Goal: Information Seeking & Learning: Learn about a topic

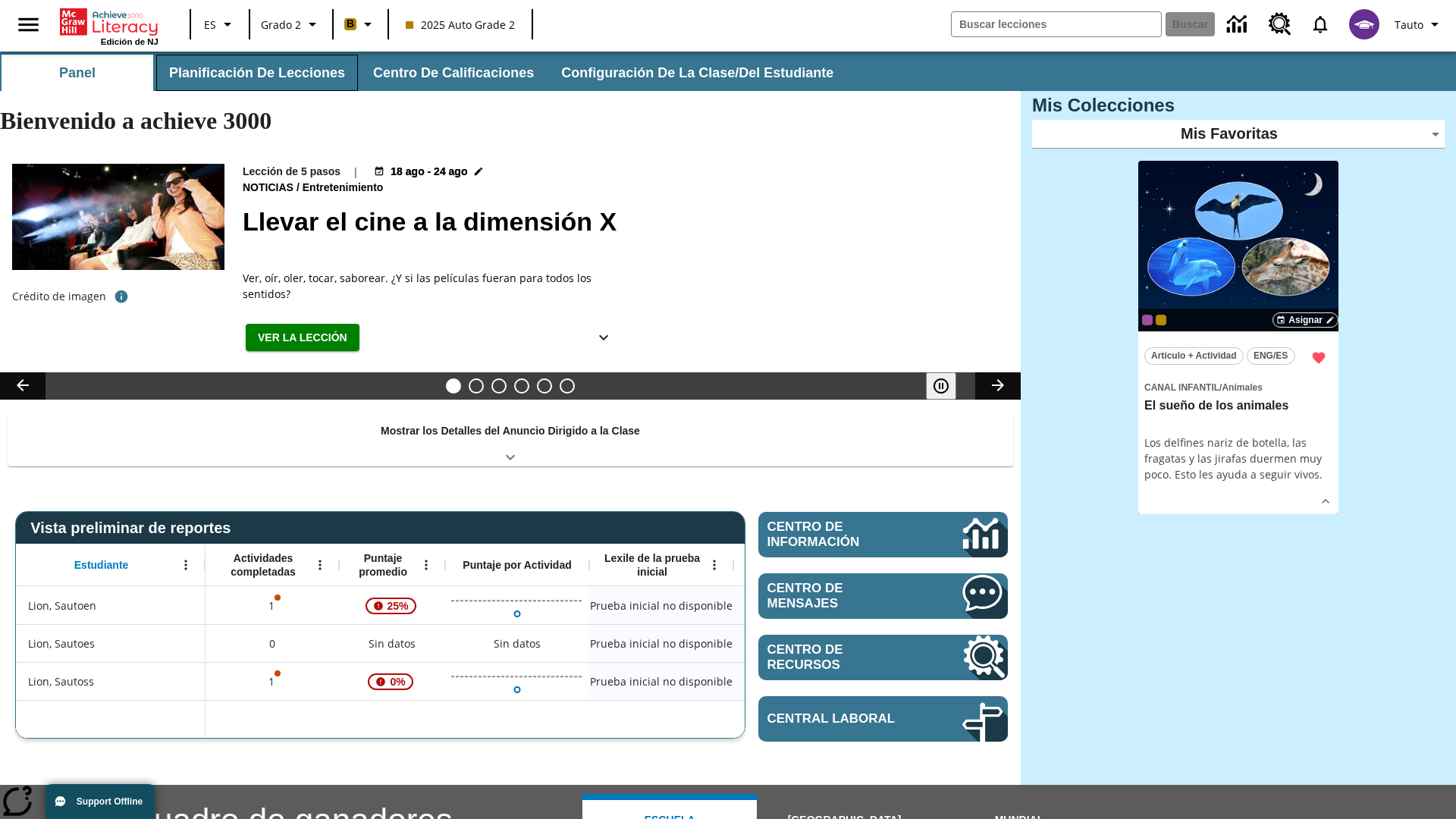
click at [254, 73] on button "Planificación de lecciones" at bounding box center [257, 73] width 202 height 36
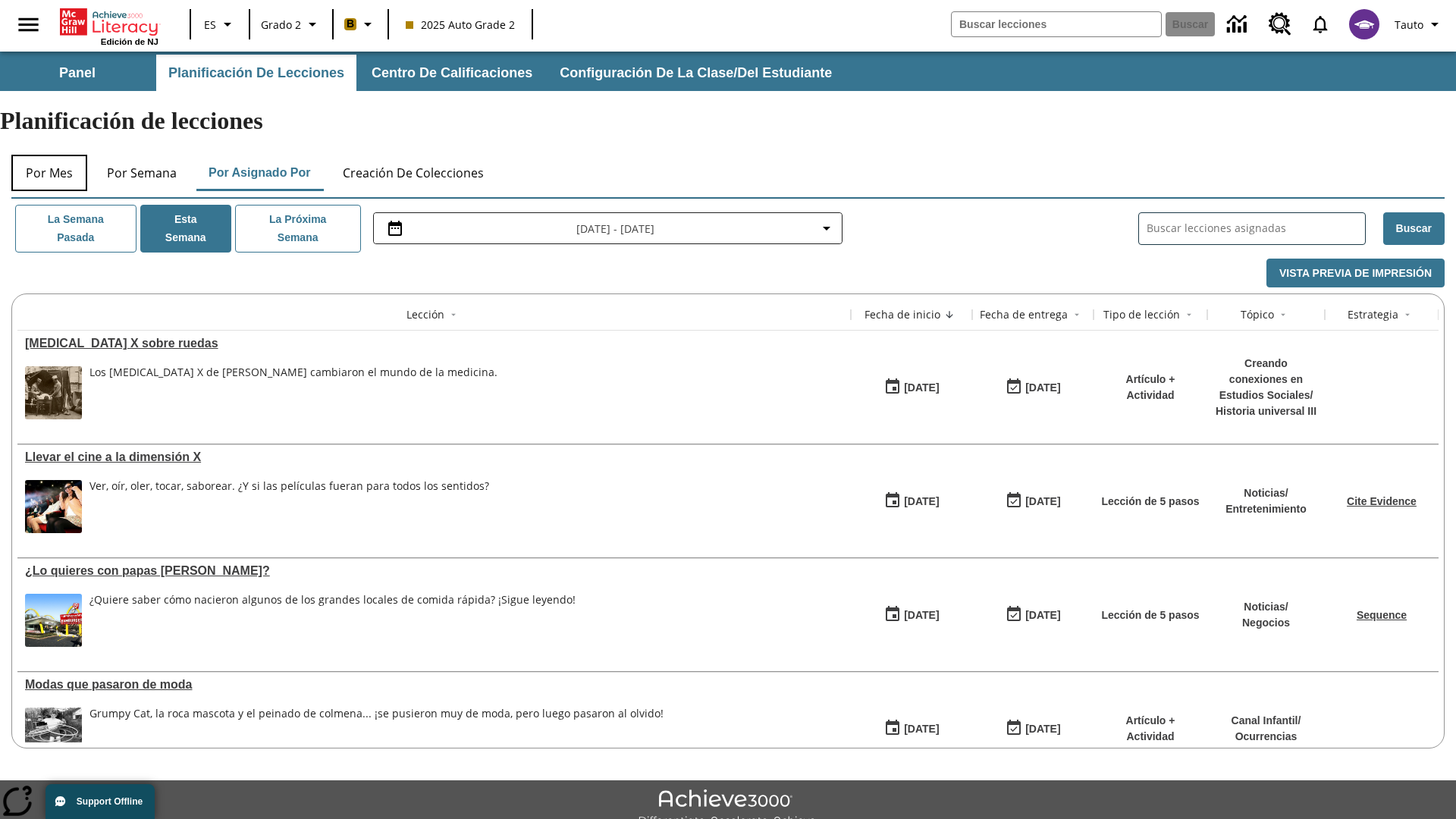
click at [49, 155] on button "Por mes" at bounding box center [49, 173] width 76 height 36
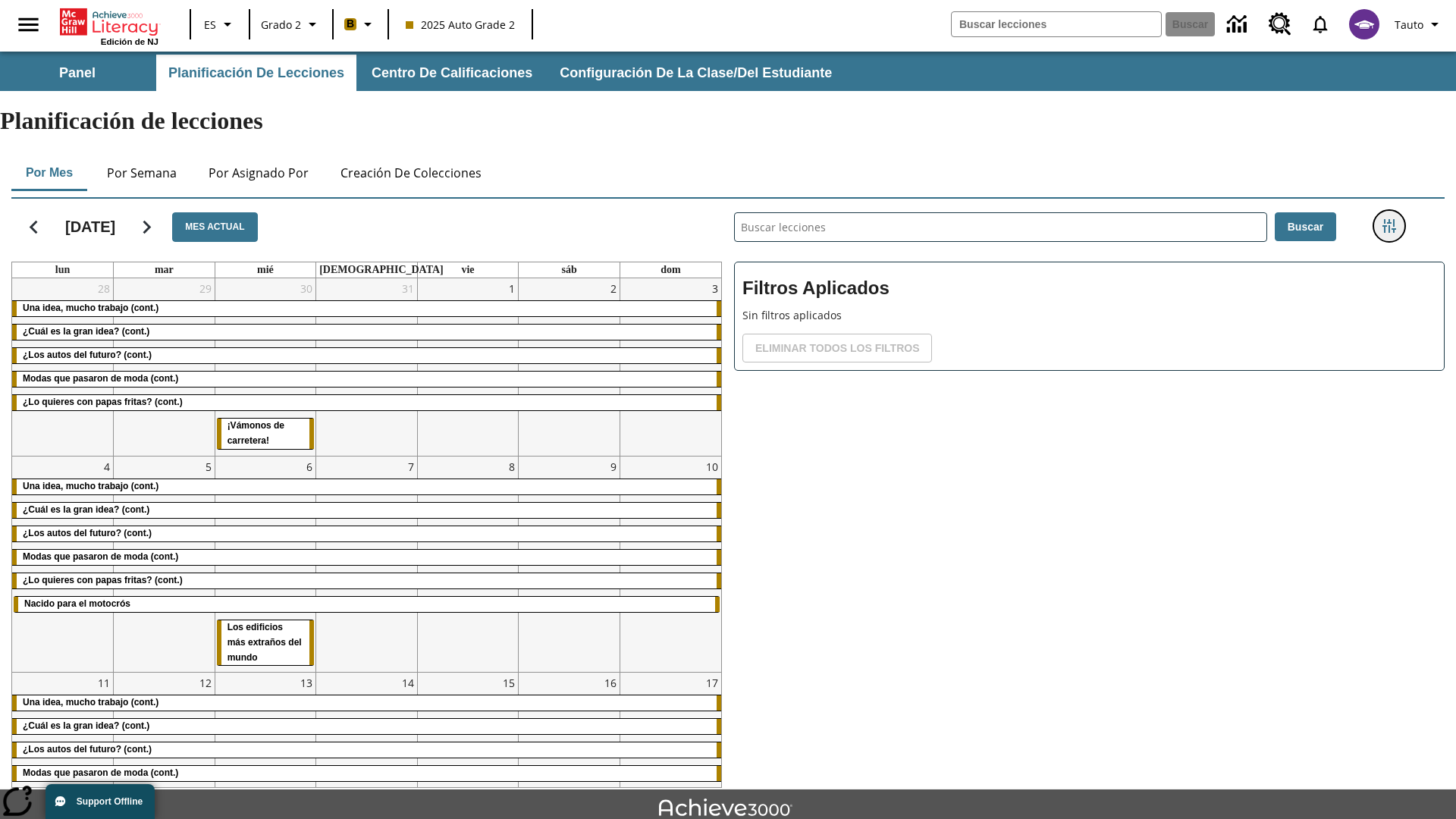
click at [1388, 219] on icon "Menú lateral de filtros" at bounding box center [1389, 226] width 13 height 13
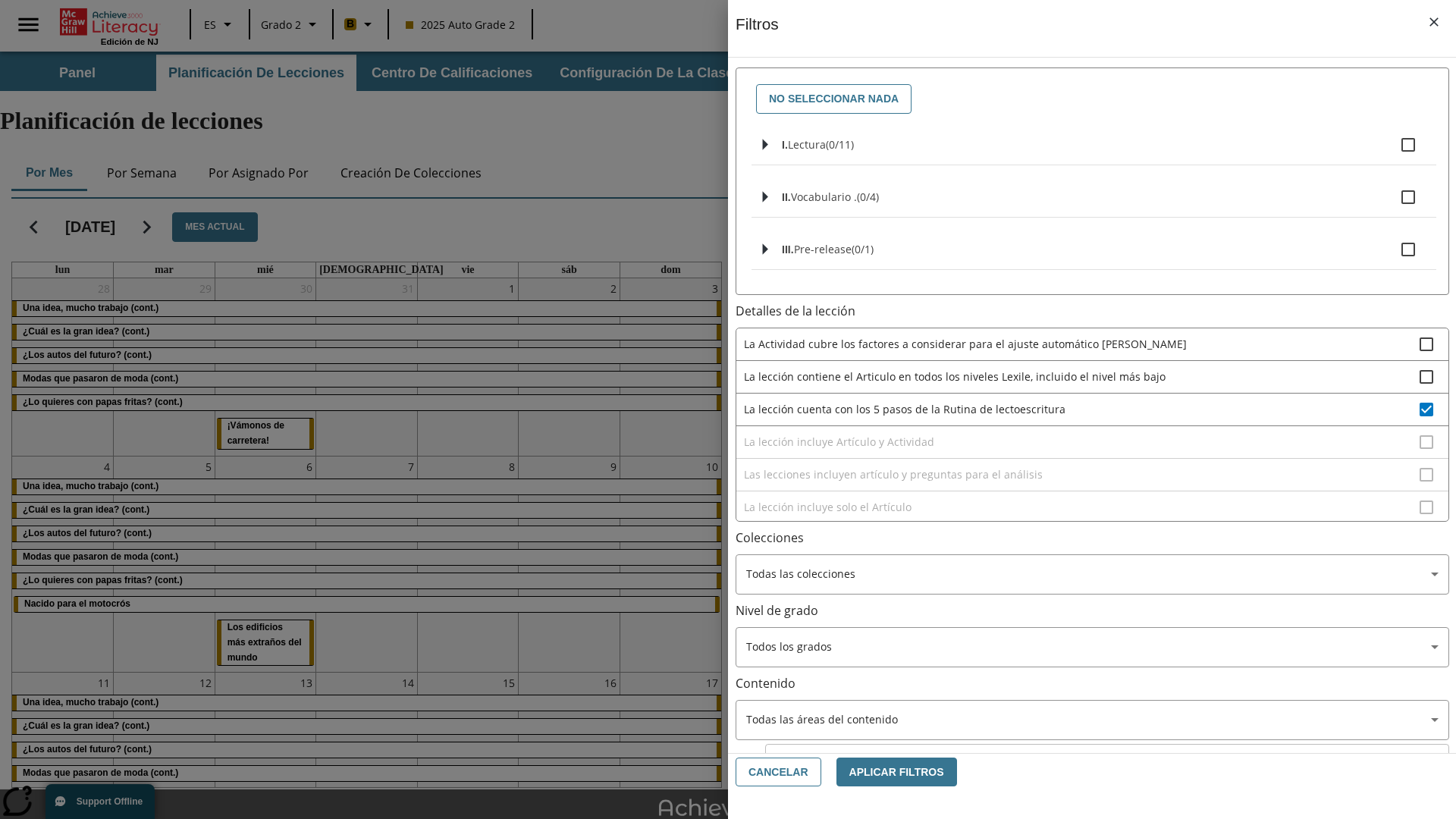
click at [1081, 408] on span "La lección cuenta con los 5 pasos de la Rutina de lectoescritura" at bounding box center [1080, 409] width 675 height 16
checkbox input "false"
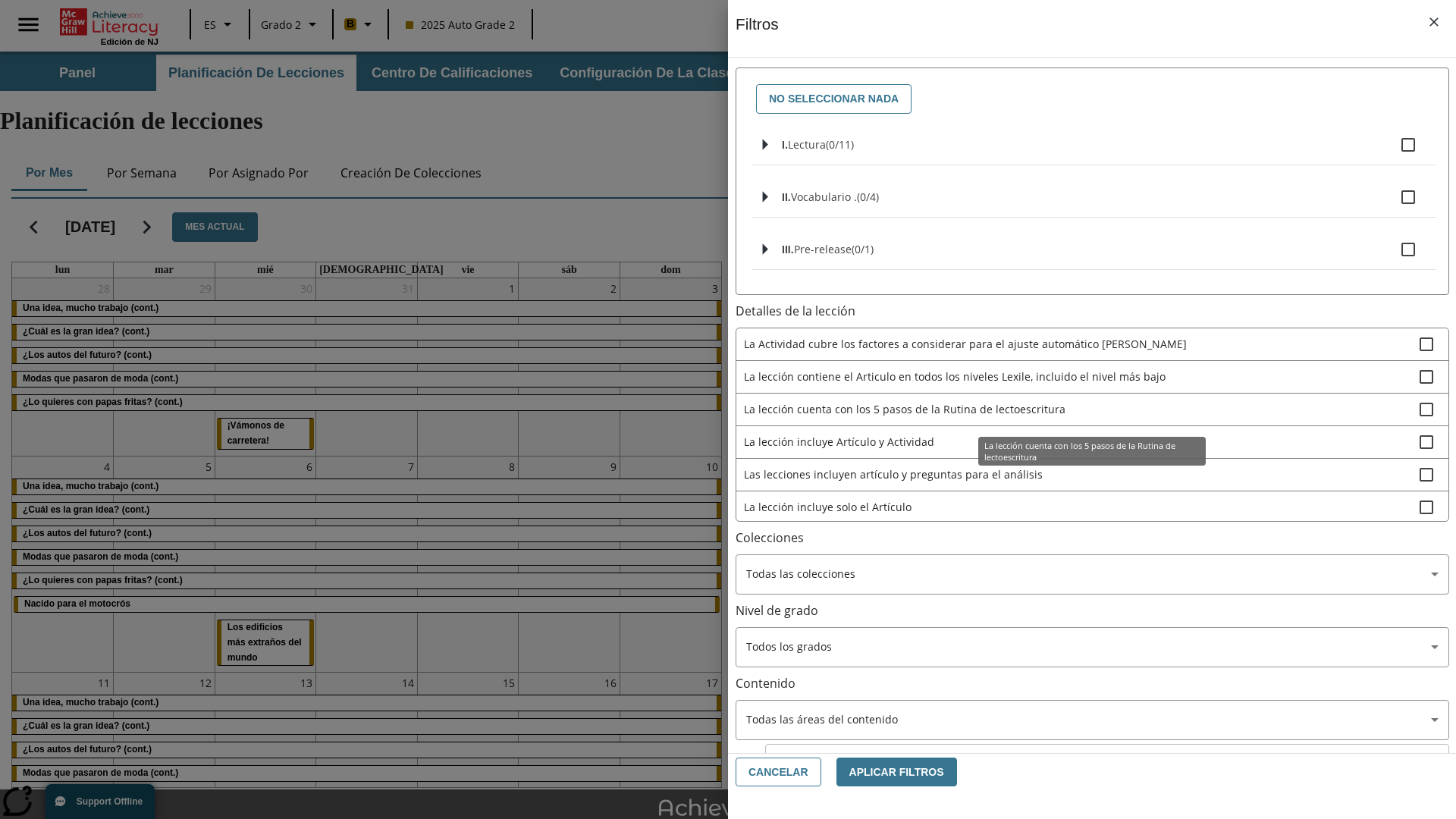
click at [1081, 449] on span "La lección incluye Artículo y Actividad" at bounding box center [1080, 442] width 675 height 16
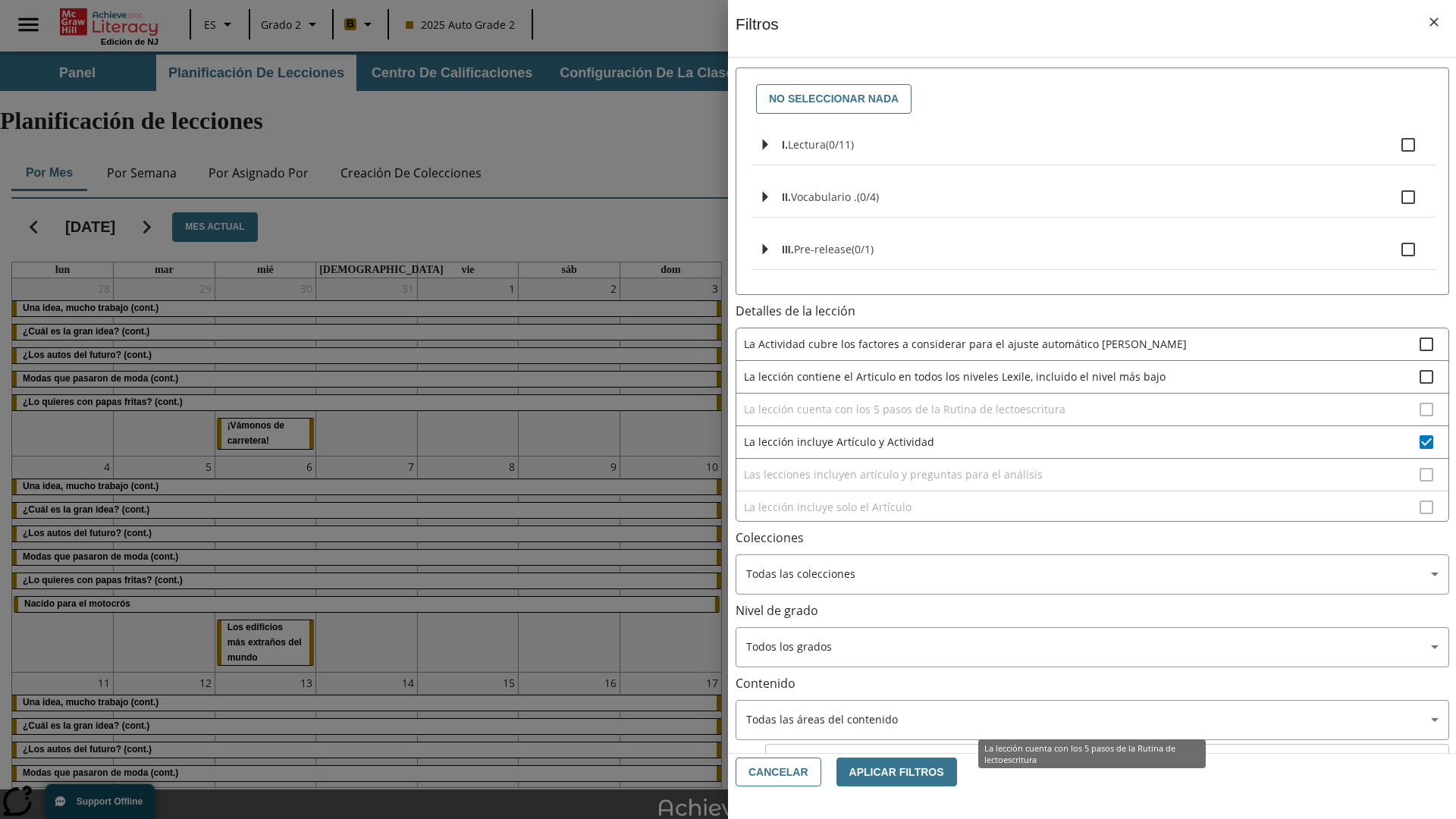
scroll to position [135, 0]
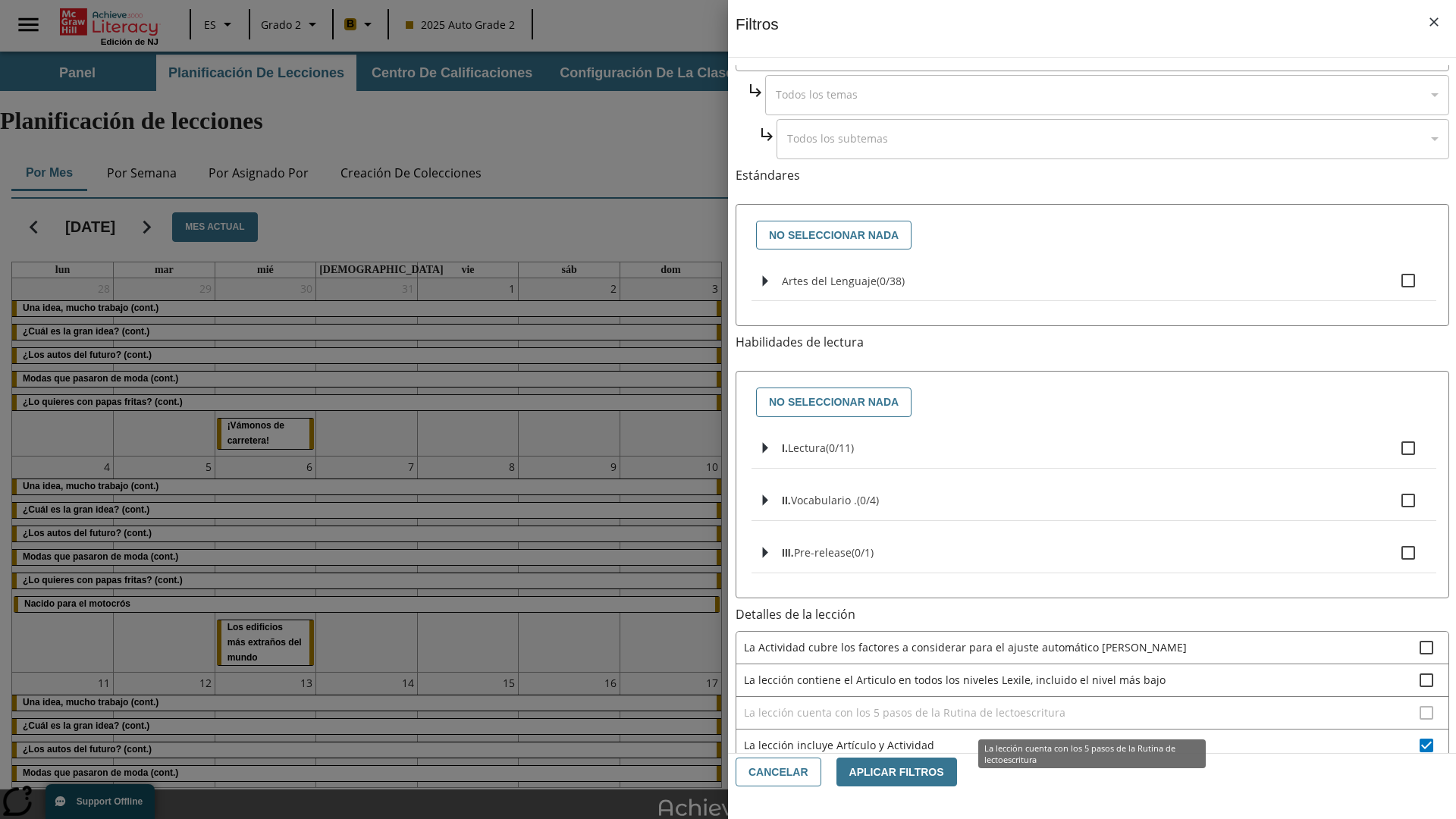
click at [1081, 736] on span "La lección incluye Artículo y Actividad" at bounding box center [1080, 744] width 675 height 16
checkbox input "false"
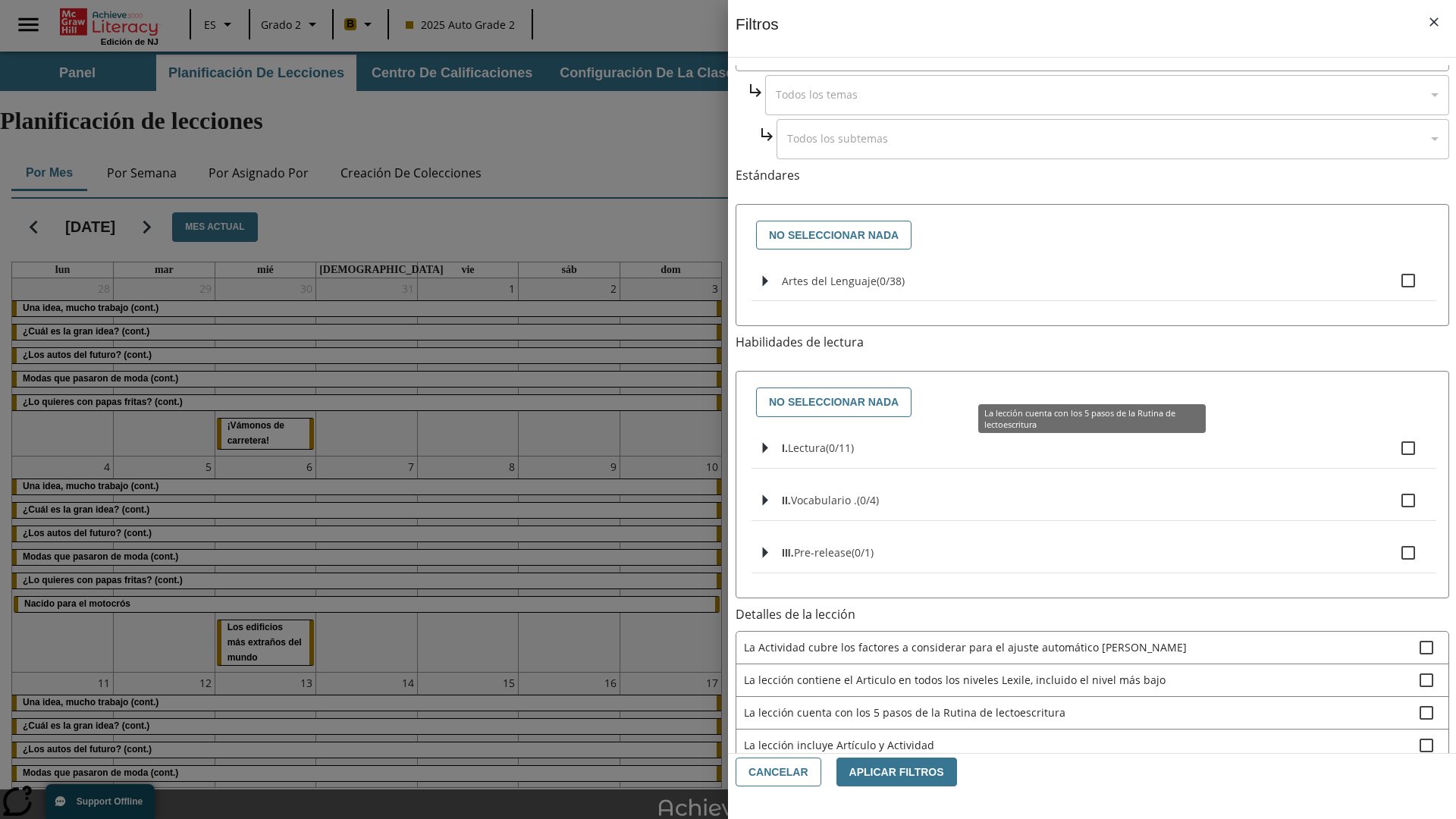
scroll to position [454, 0]
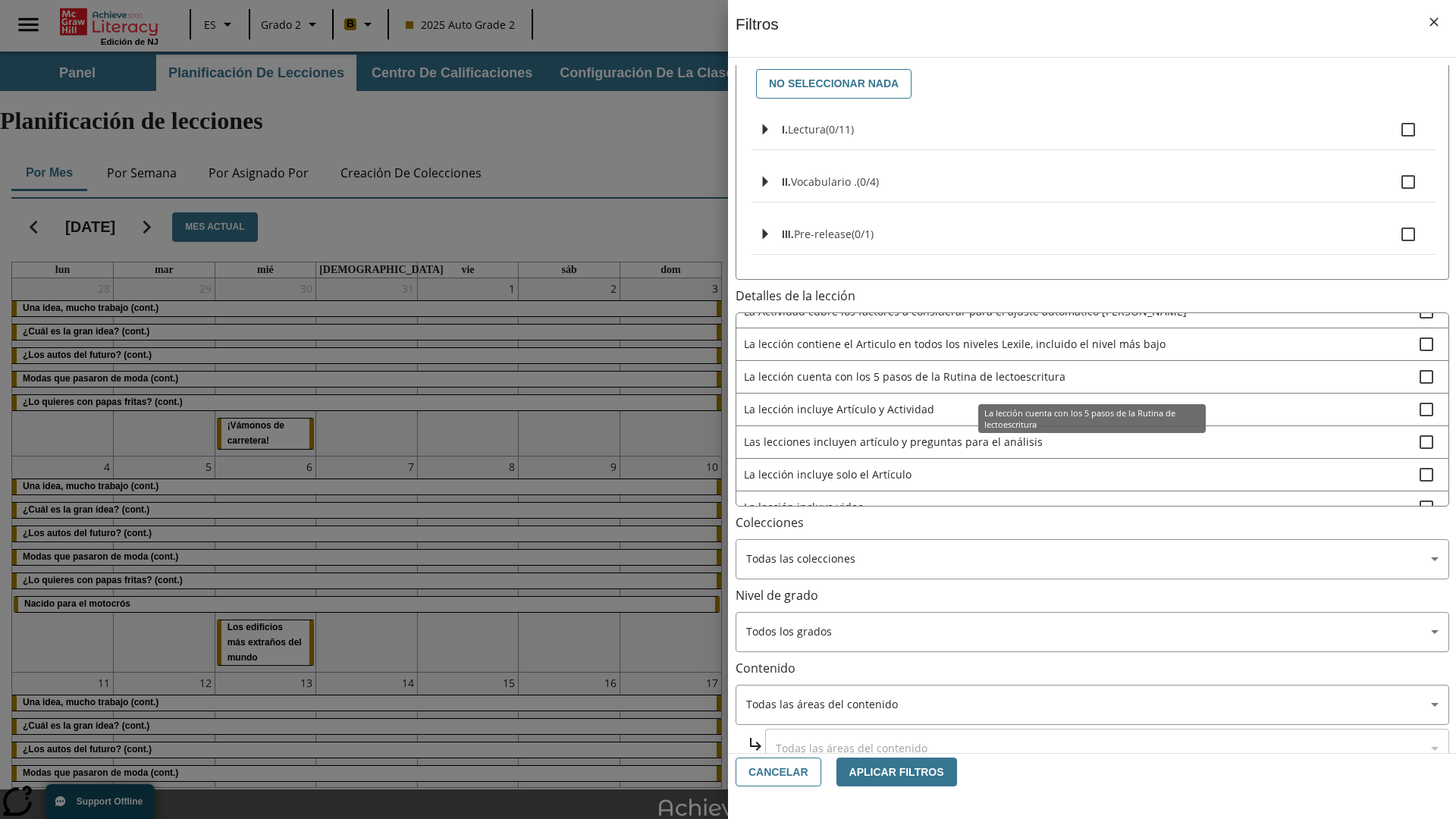
click at [1081, 441] on span "Las lecciones incluyen artículo y preguntas para el análisis" at bounding box center [1080, 442] width 675 height 16
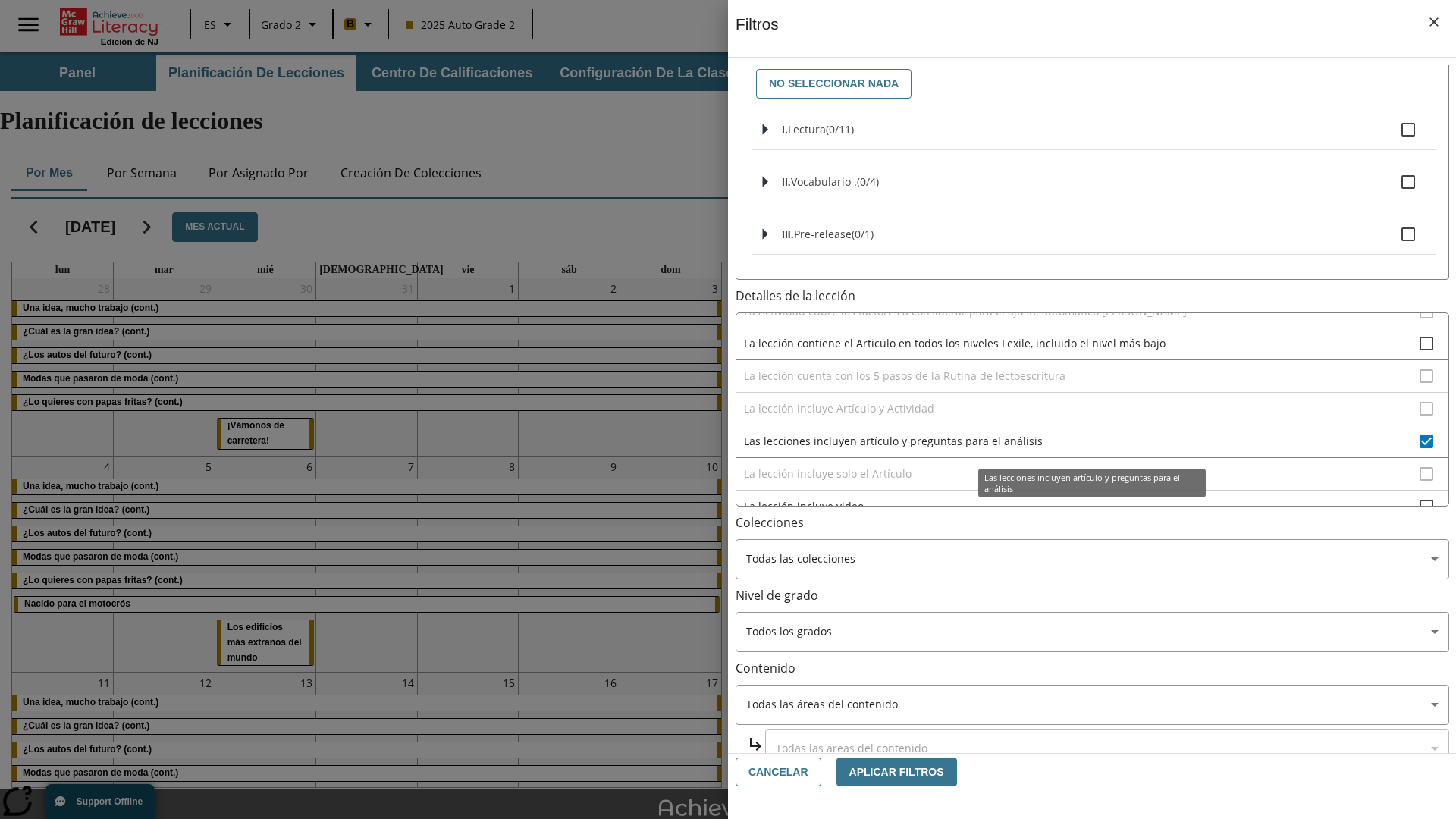
click at [1081, 441] on span "Las lecciones incluyen artículo y preguntas para el análisis" at bounding box center [1080, 441] width 675 height 16
checkbox input "false"
click at [1081, 498] on div "Las lecciones incluyen artículo y preguntas para el análisis" at bounding box center [1091, 484] width 228 height 29
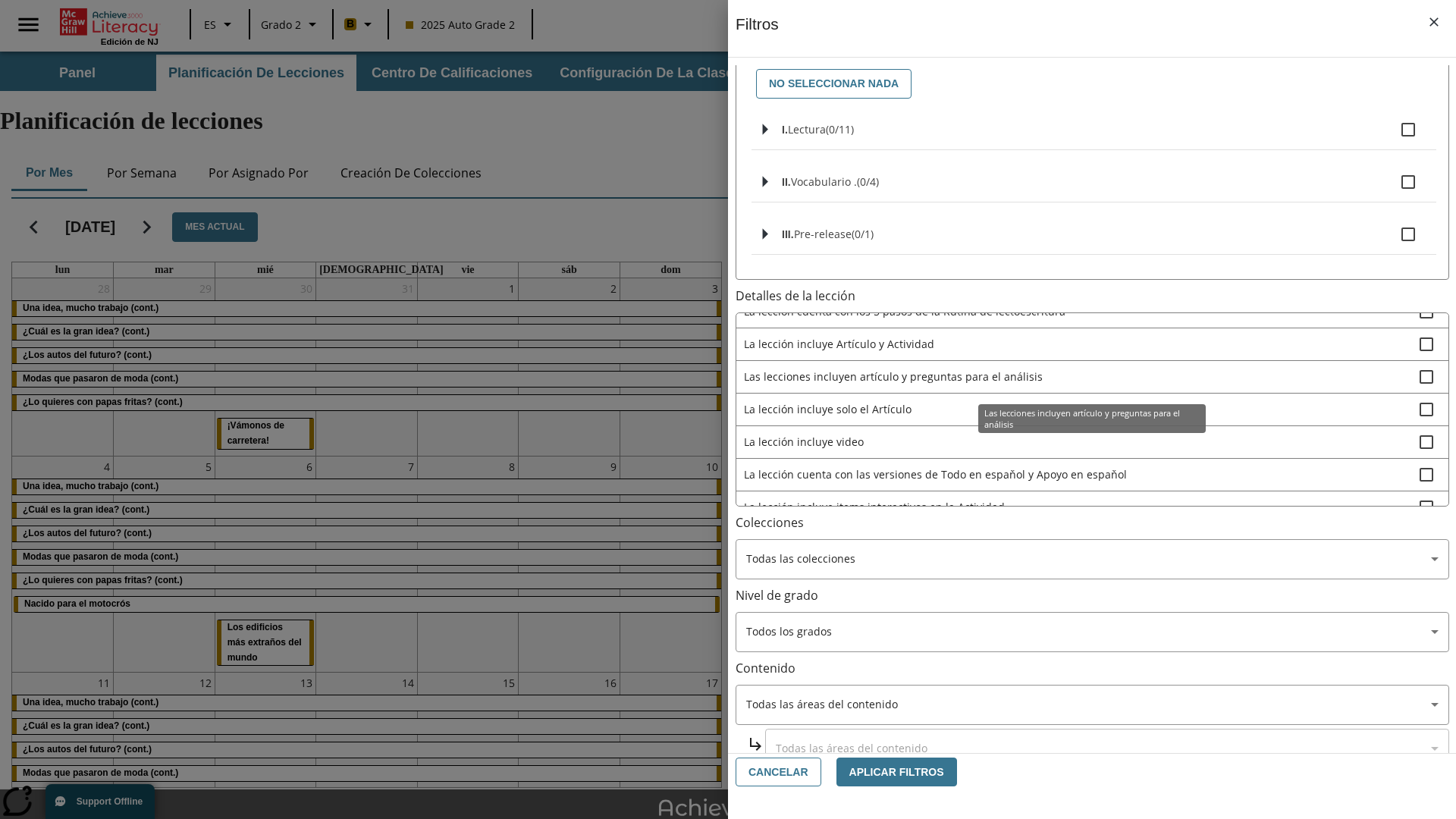
click at [1080, 401] on span "La lección incluye solo el Artículo" at bounding box center [1080, 409] width 675 height 16
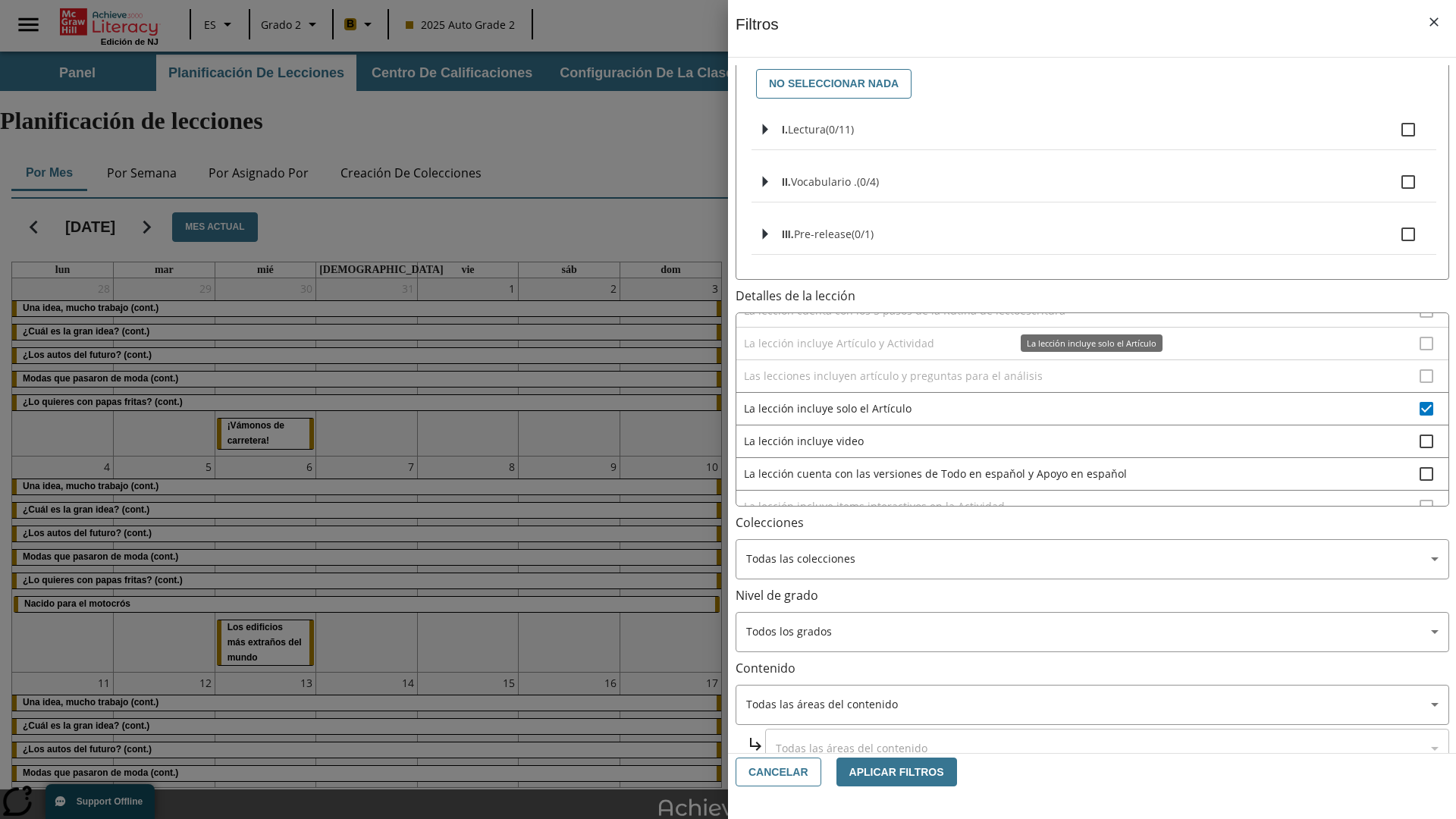
scroll to position [473, 1]
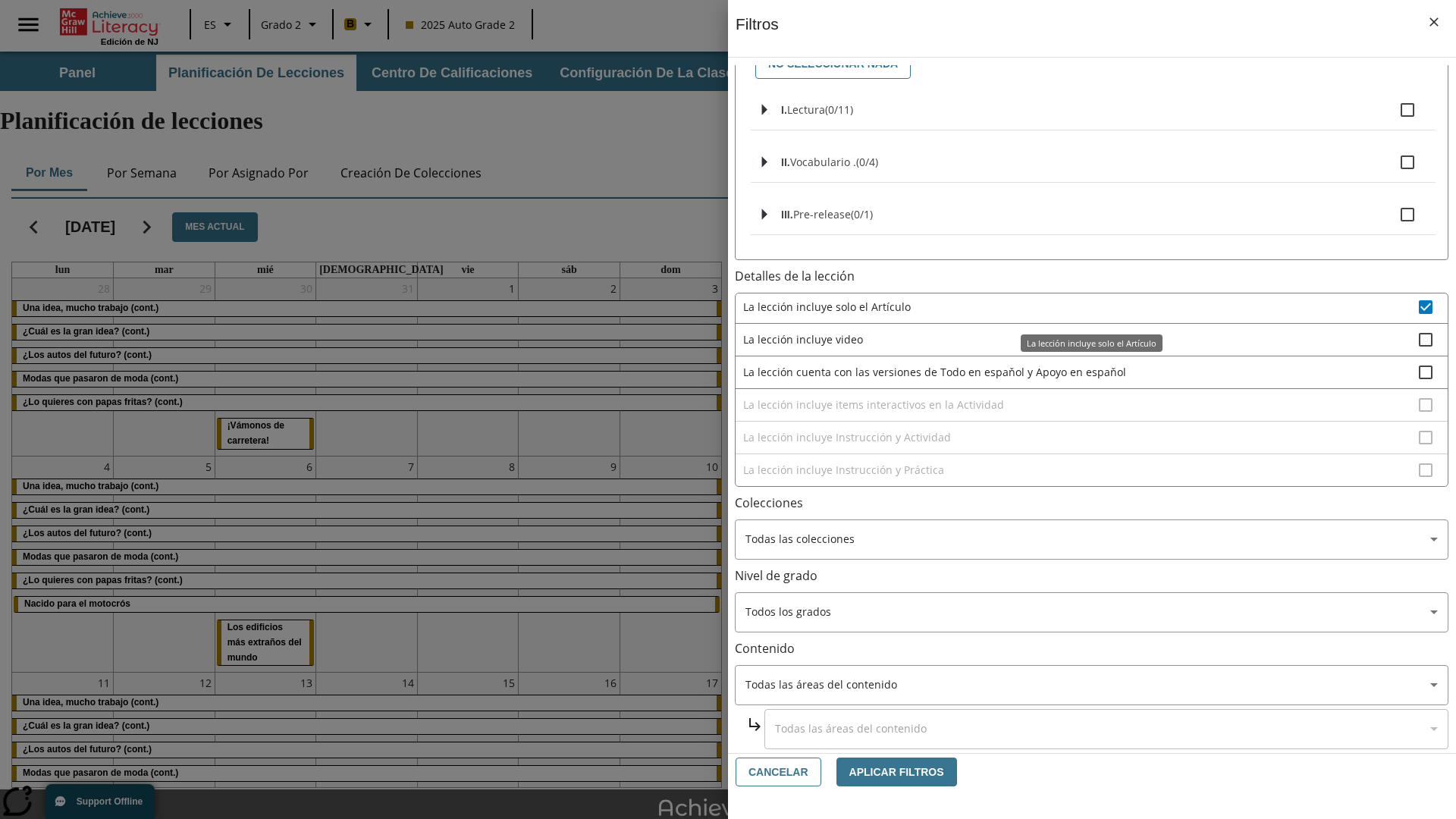
click at [1080, 306] on span "La lección incluye solo el Artículo" at bounding box center [1080, 306] width 675 height 16
checkbox input "false"
click at [1080, 404] on span "La lección incluye items interactivos en la Actividad" at bounding box center [1080, 404] width 675 height 16
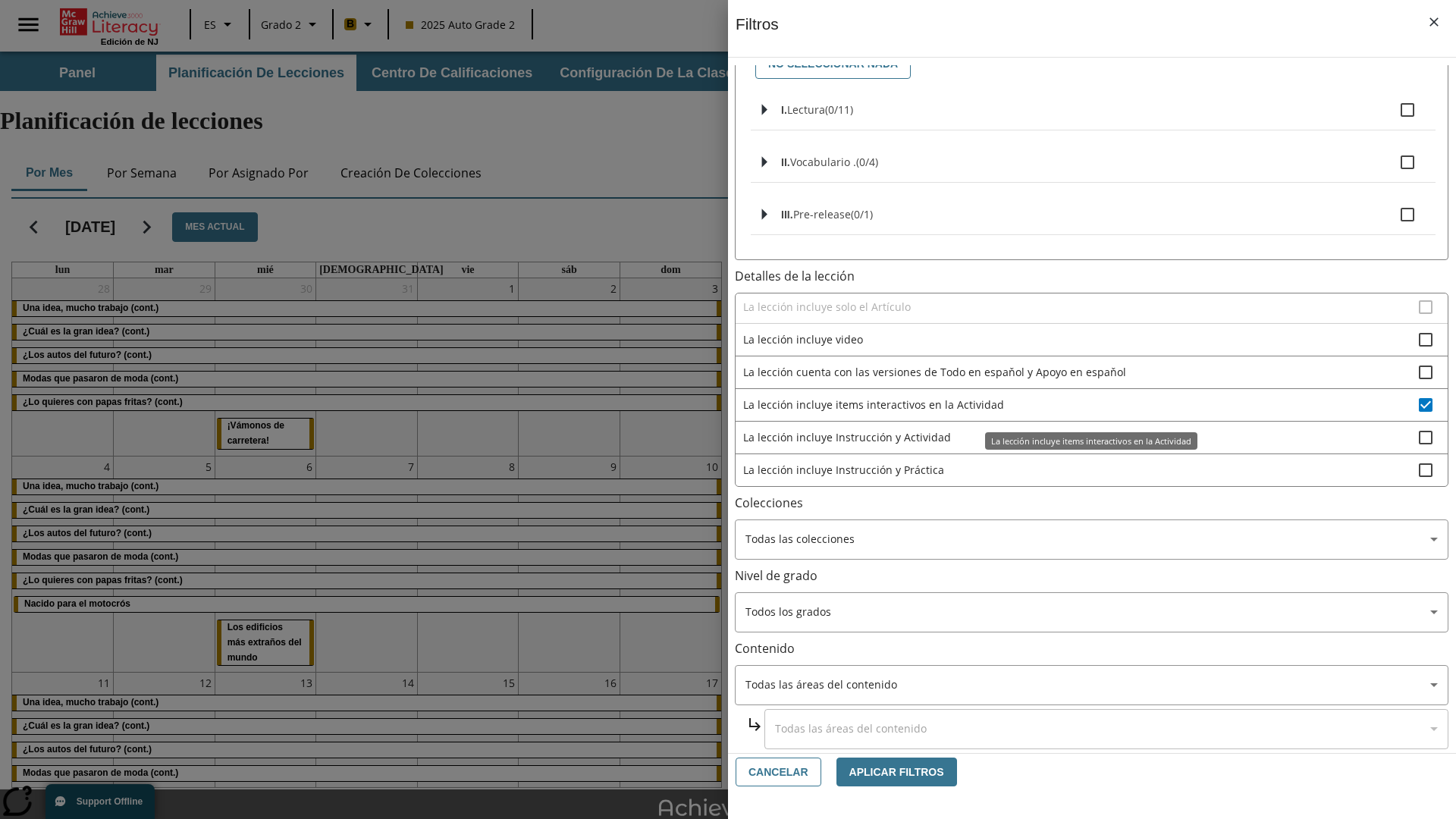
click at [1080, 404] on span "La lección incluye items interactivos en la Actividad" at bounding box center [1080, 404] width 675 height 16
checkbox input "false"
click at [1081, 445] on span "La lección incluye Instrucción y Actividad" at bounding box center [1080, 437] width 675 height 16
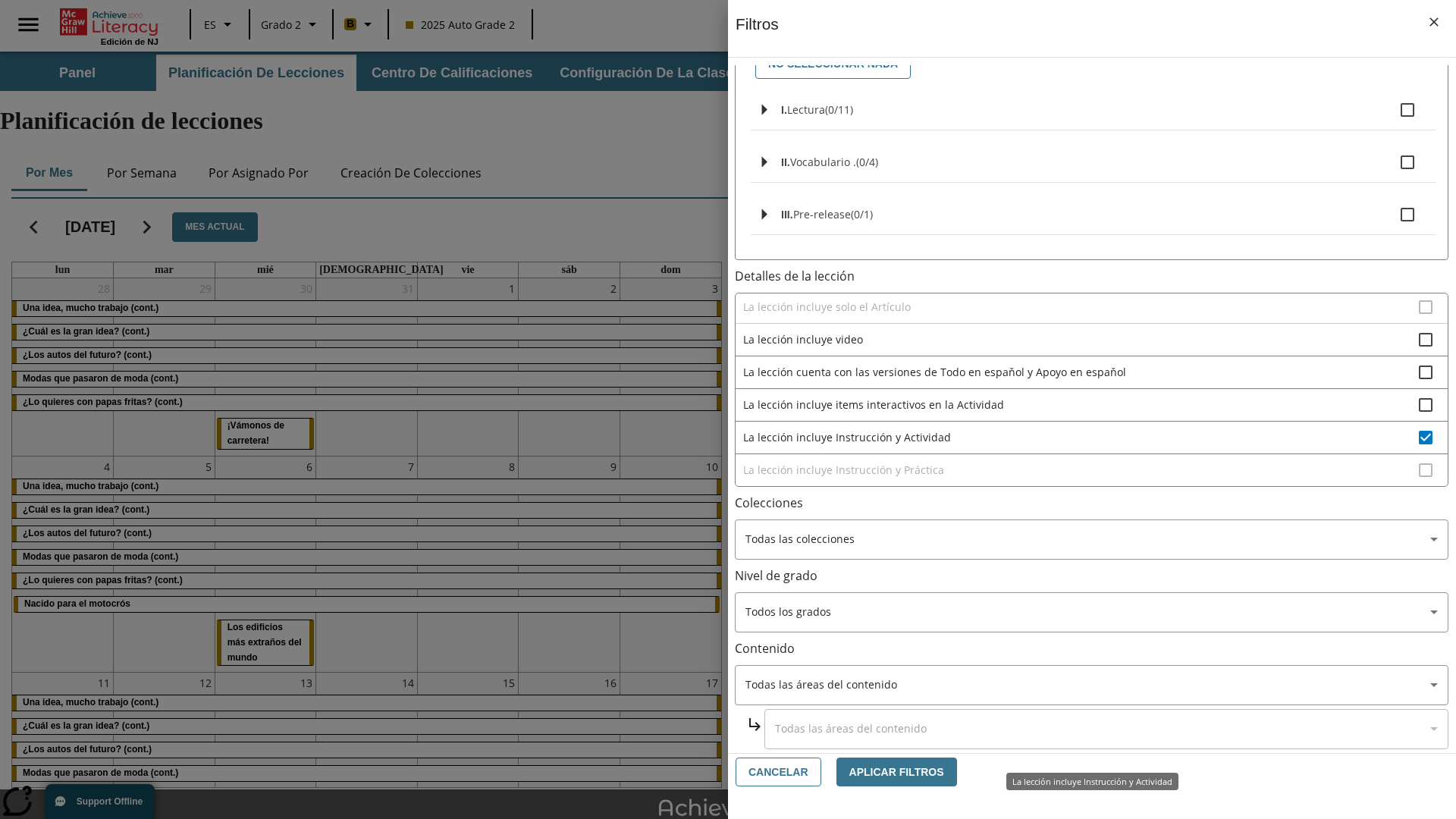
scroll to position [206, 0]
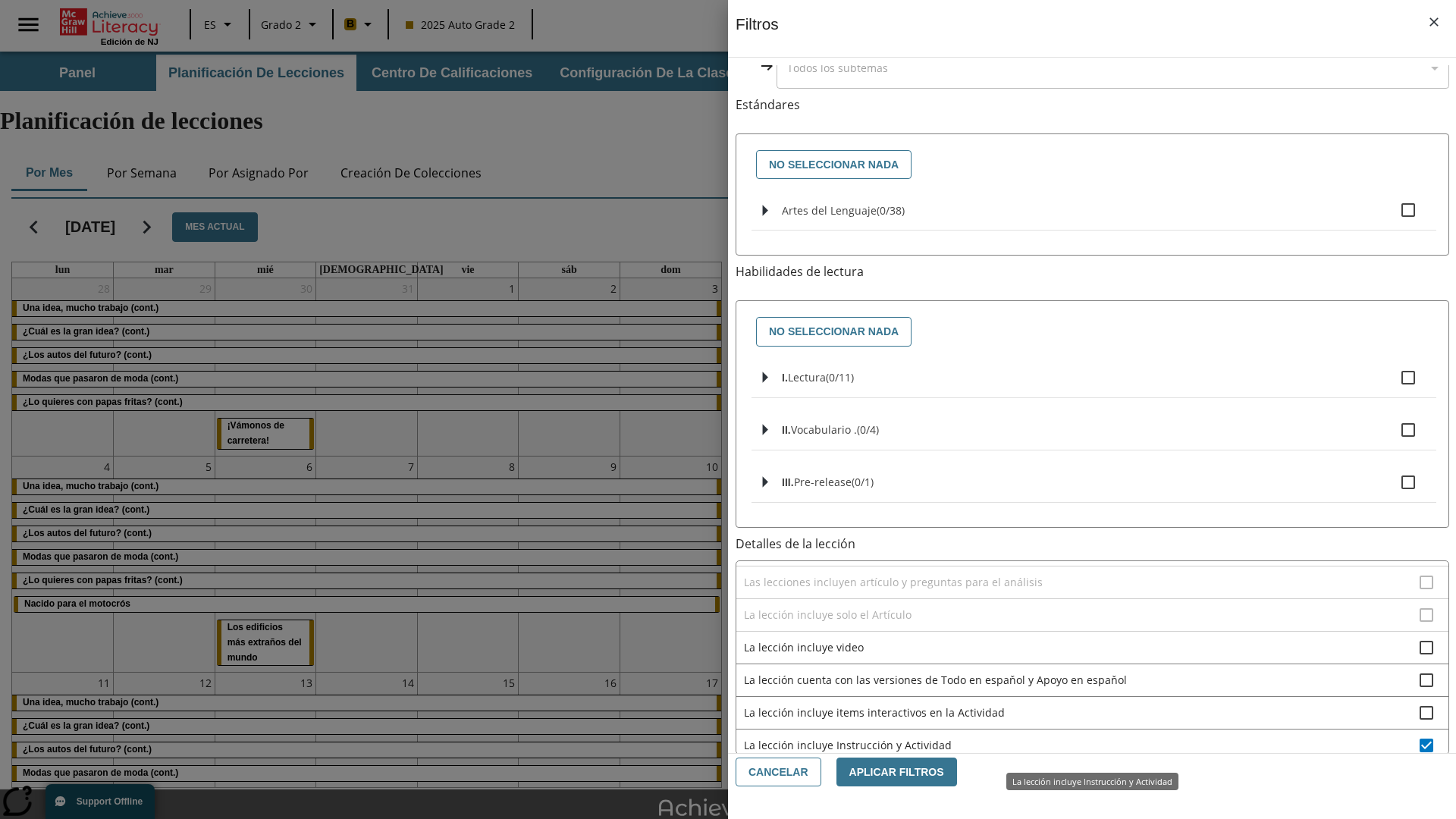
click at [1081, 744] on span "La lección incluye Instrucción y Actividad" at bounding box center [1080, 744] width 675 height 16
checkbox input "false"
click at [1081, 769] on span "La lección incluye Instrucción y Práctica" at bounding box center [1080, 777] width 675 height 16
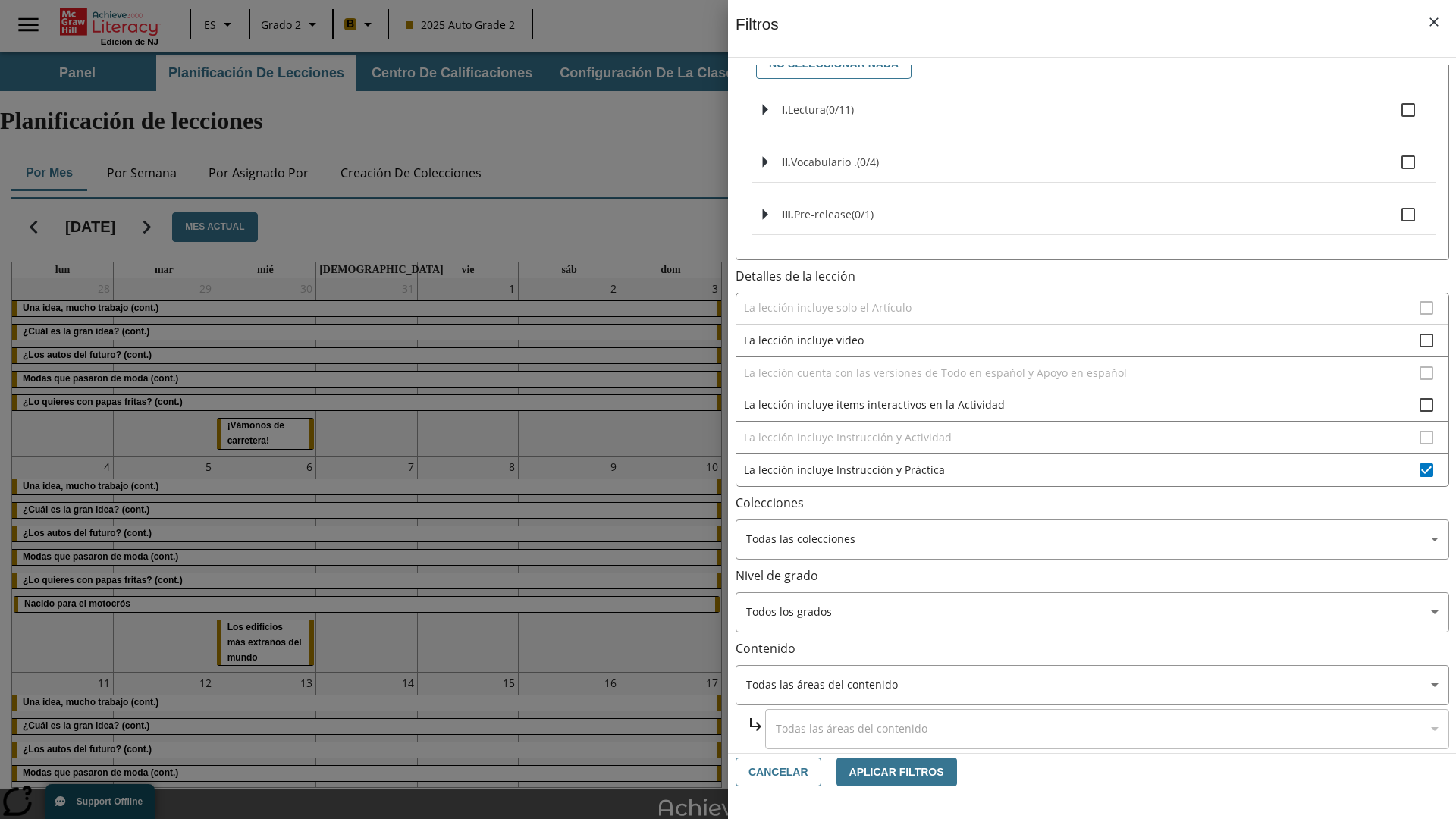
scroll to position [473, 1]
click at [1080, 470] on span "La lección incluye Instrucción y Práctica" at bounding box center [1080, 470] width 675 height 16
checkbox input "false"
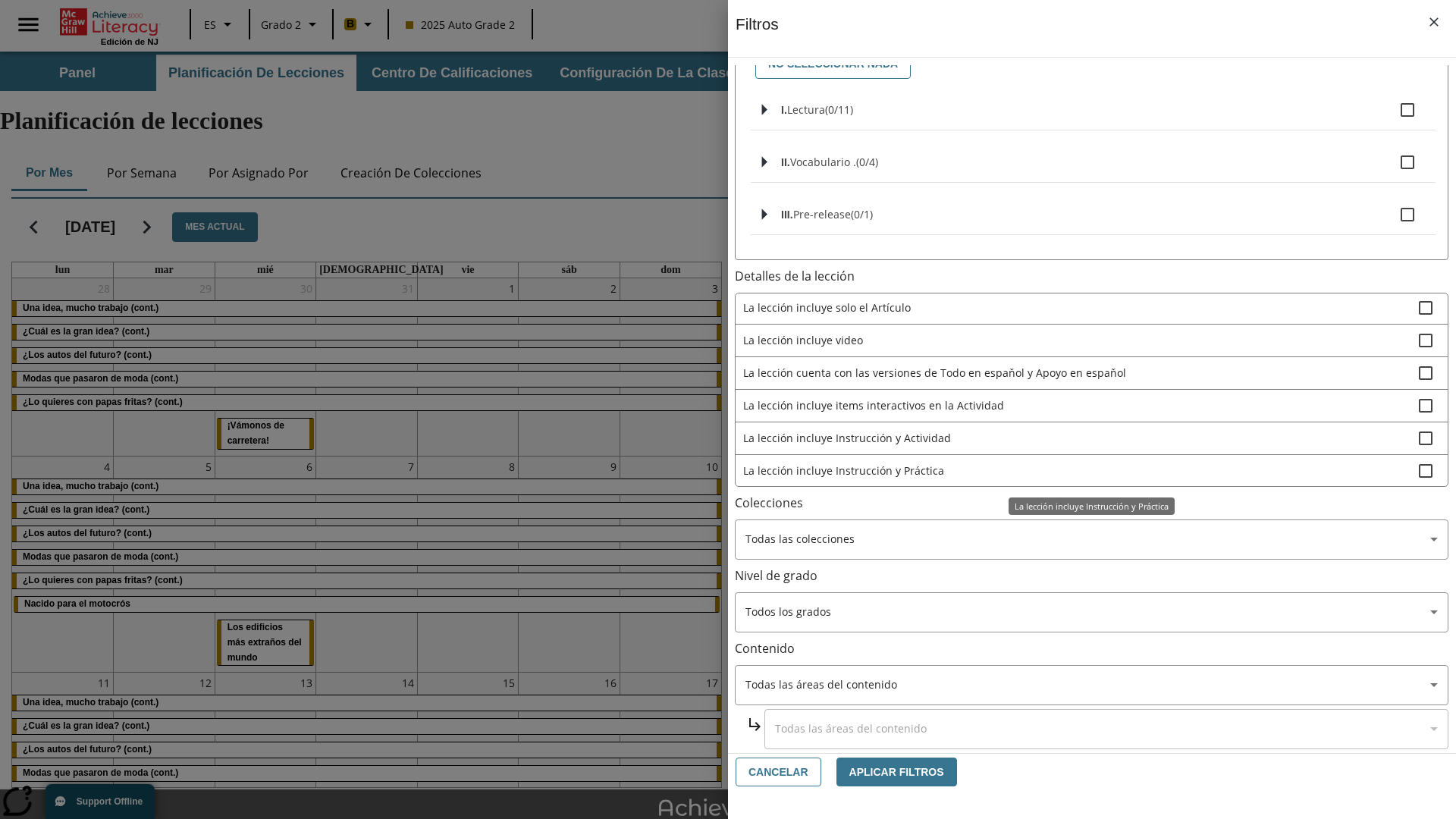
click at [1080, 153] on span "La Actividad cubre los factores a considerar para el ajuste automático [PERSON_…" at bounding box center [1080, 144] width 675 height 16
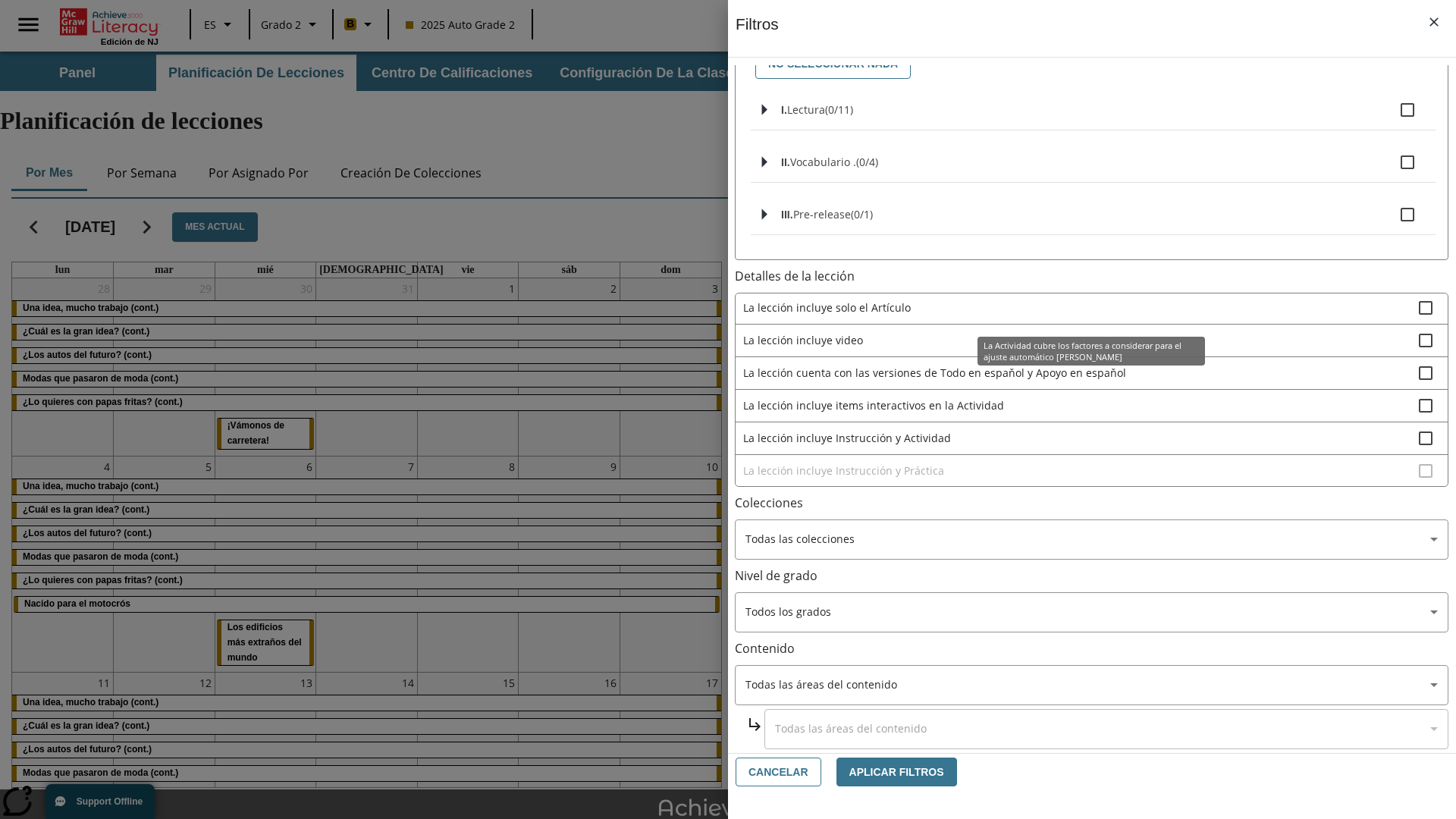
scroll to position [0, 0]
click at [1080, 308] on span "La Actividad cubre los factores a considerar para el ajuste automático [PERSON_…" at bounding box center [1080, 308] width 675 height 16
checkbox input "false"
click at [1081, 349] on span "La lección contiene el Articulo en todos los niveles Lexile, incluido el nivel …" at bounding box center [1080, 341] width 675 height 16
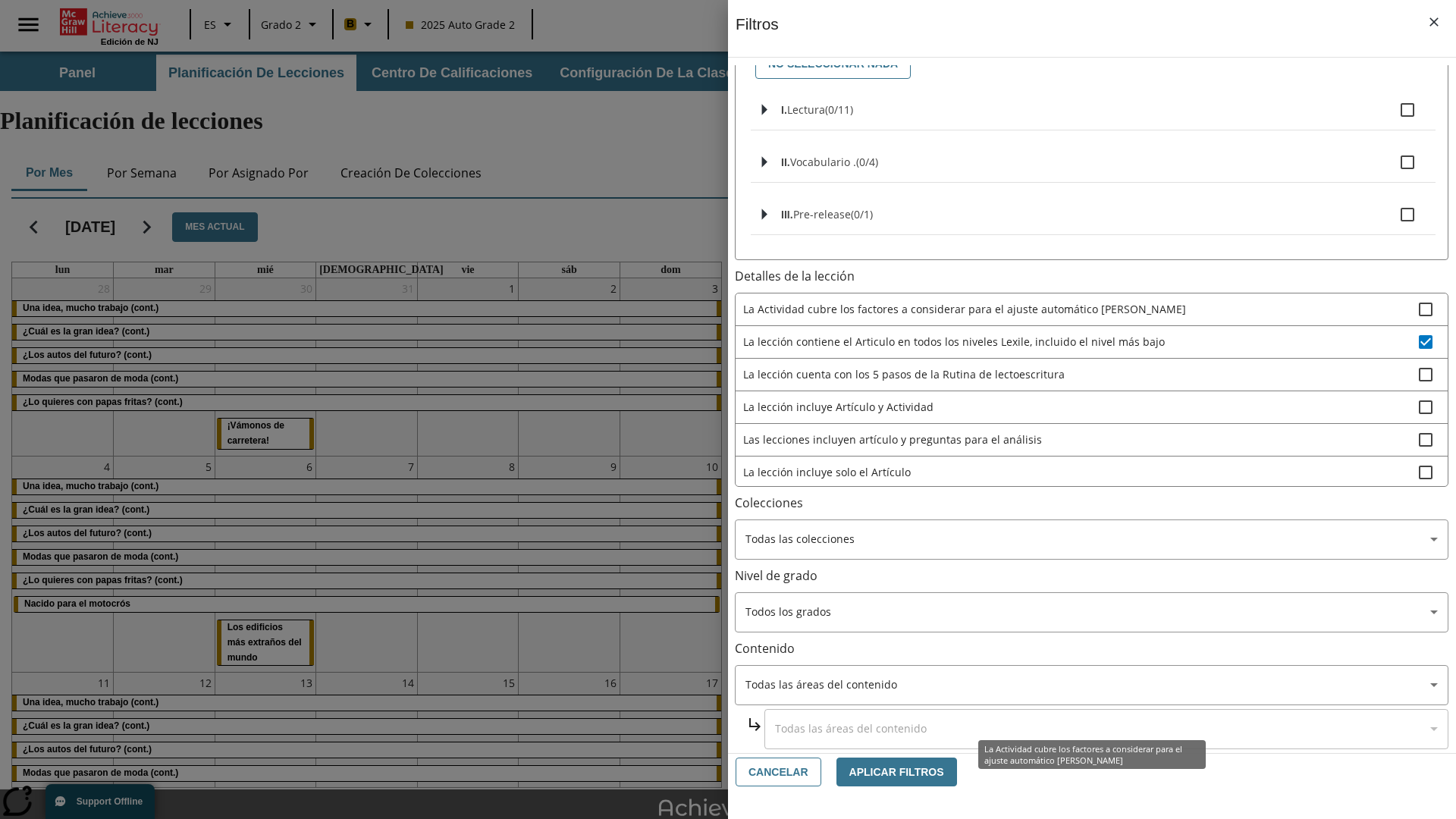
scroll to position [70, 0]
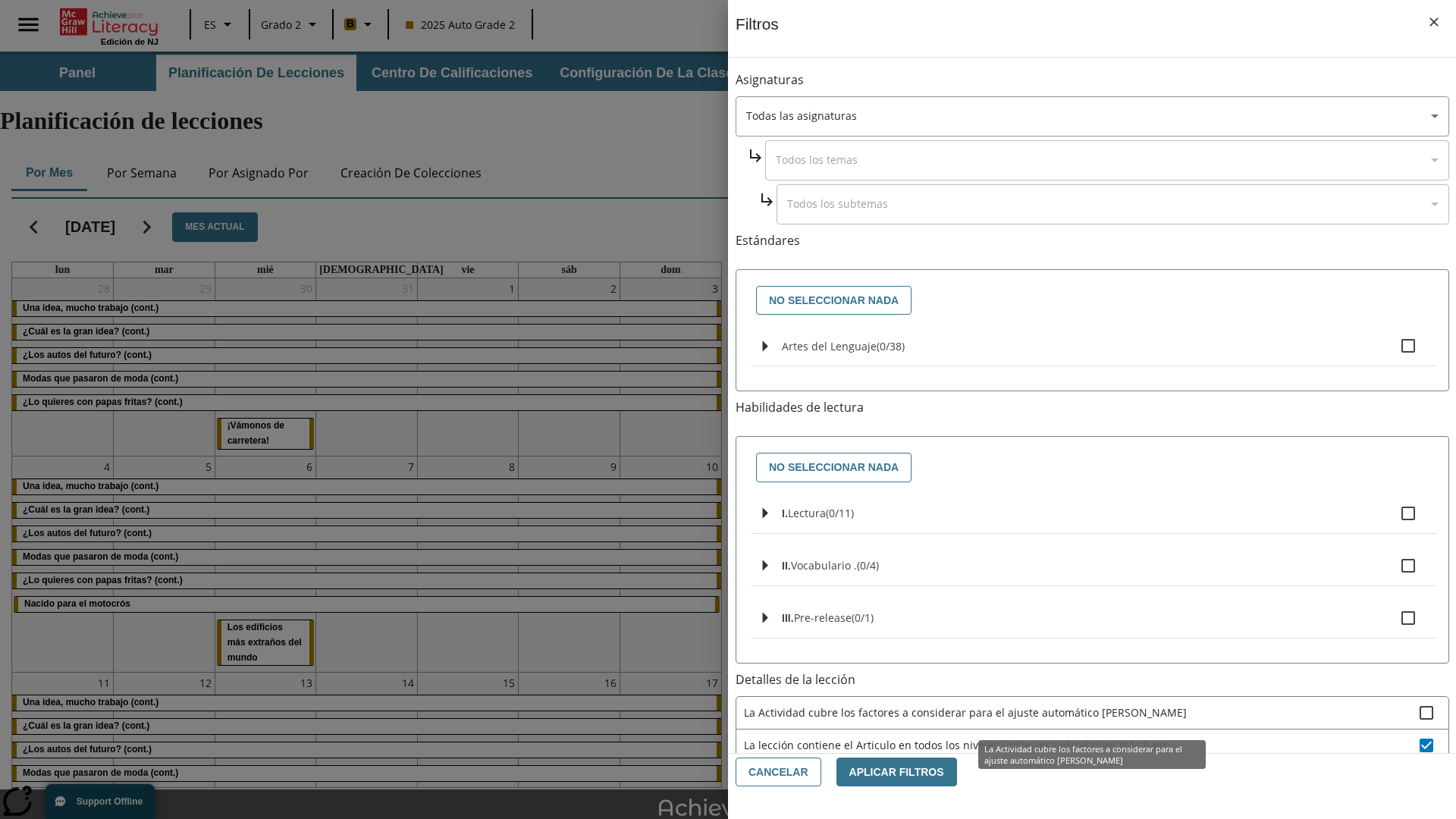
click at [1081, 736] on span "La lección contiene el Articulo en todos los niveles Lexile, incluido el nivel …" at bounding box center [1080, 744] width 675 height 16
checkbox input "false"
